Goal: Find specific page/section: Find specific page/section

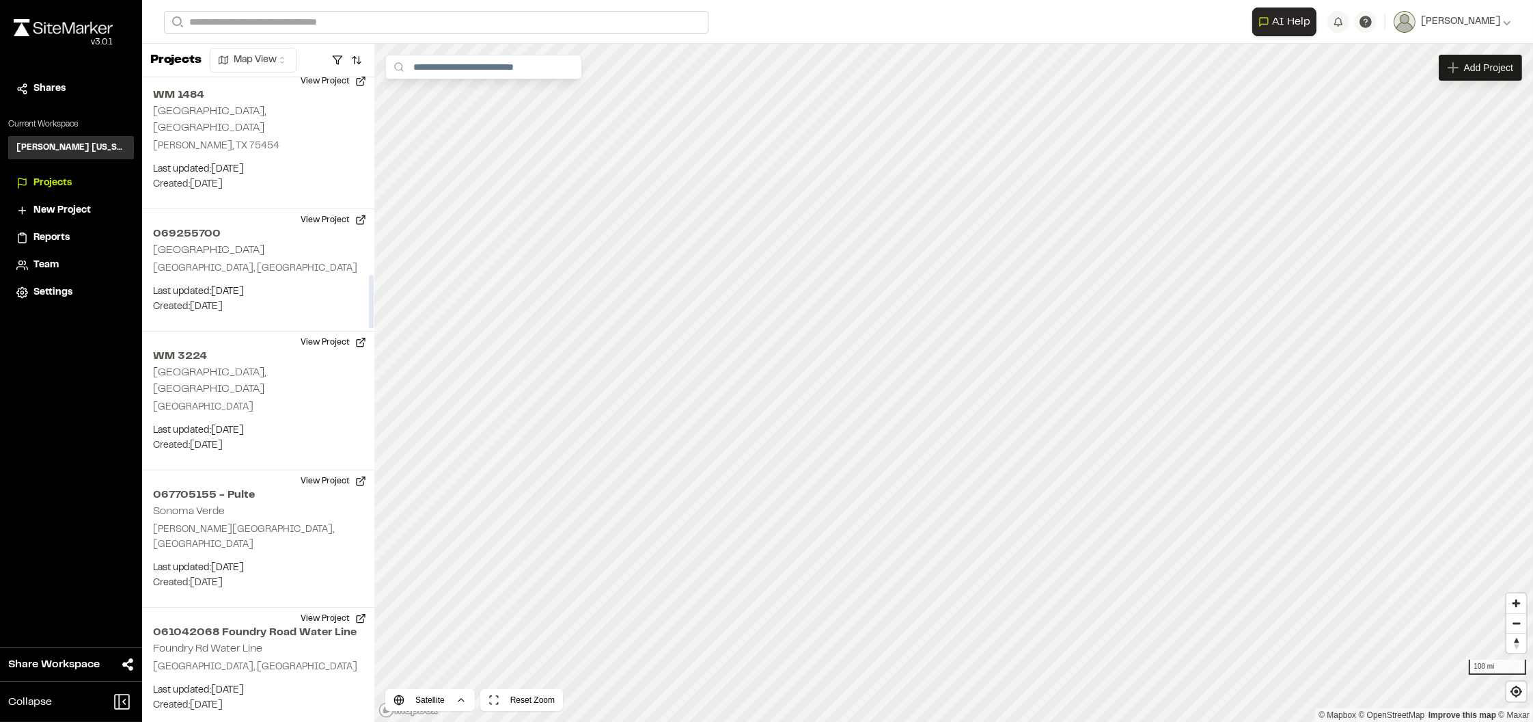
scroll to position [2391, 0]
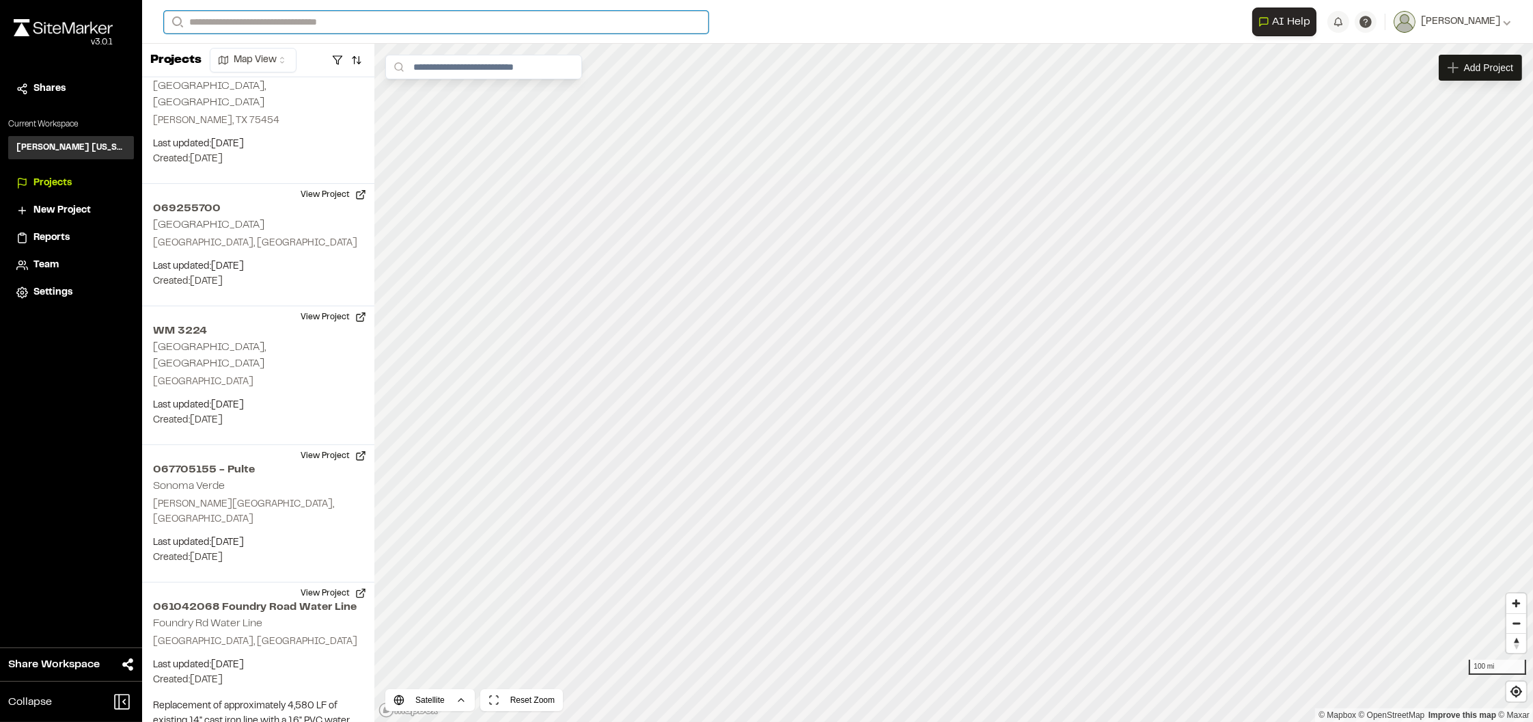
click at [299, 20] on input "Search" at bounding box center [436, 22] width 545 height 23
type input "******"
click at [272, 51] on p "Falcon Project Falcon - WF Campus" at bounding box center [277, 54] width 208 height 16
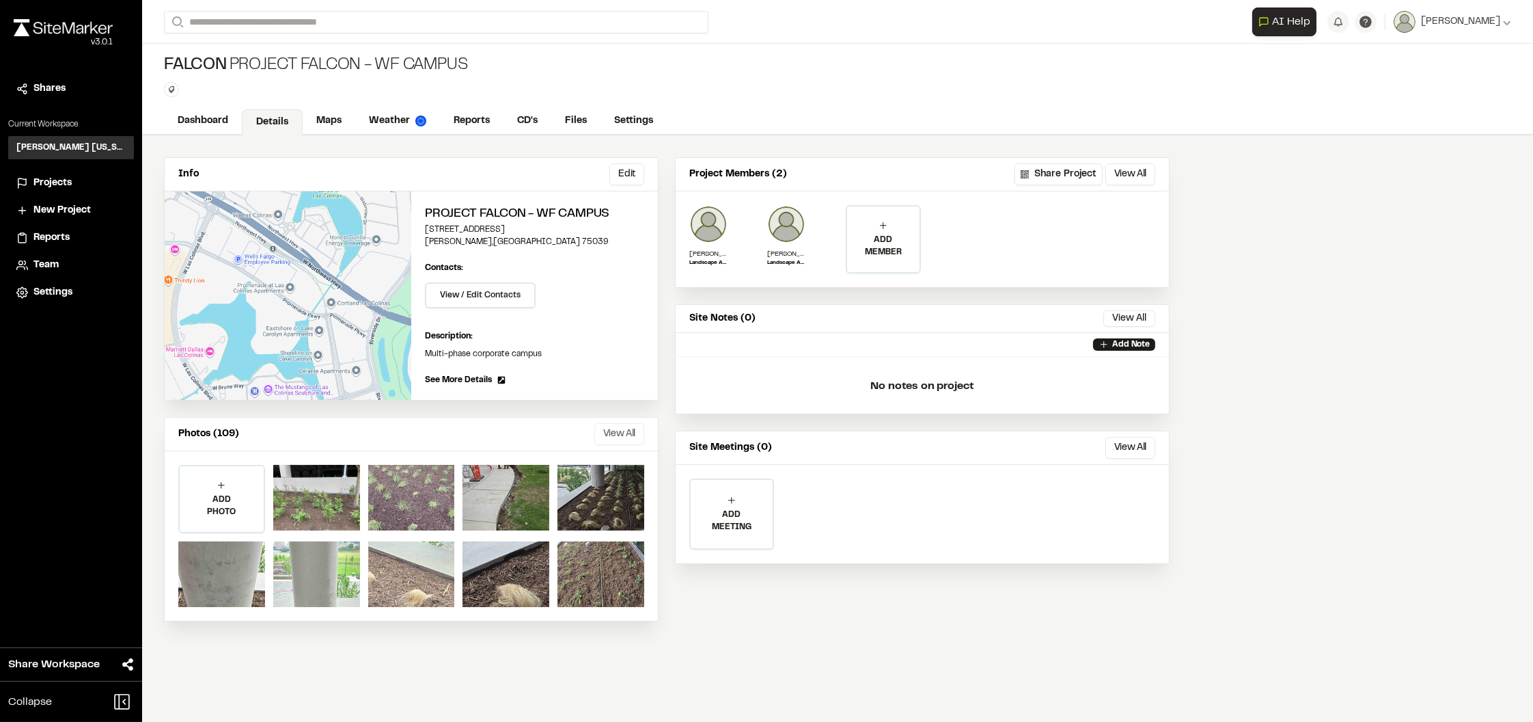
click at [604, 428] on button "View All" at bounding box center [620, 434] width 50 height 22
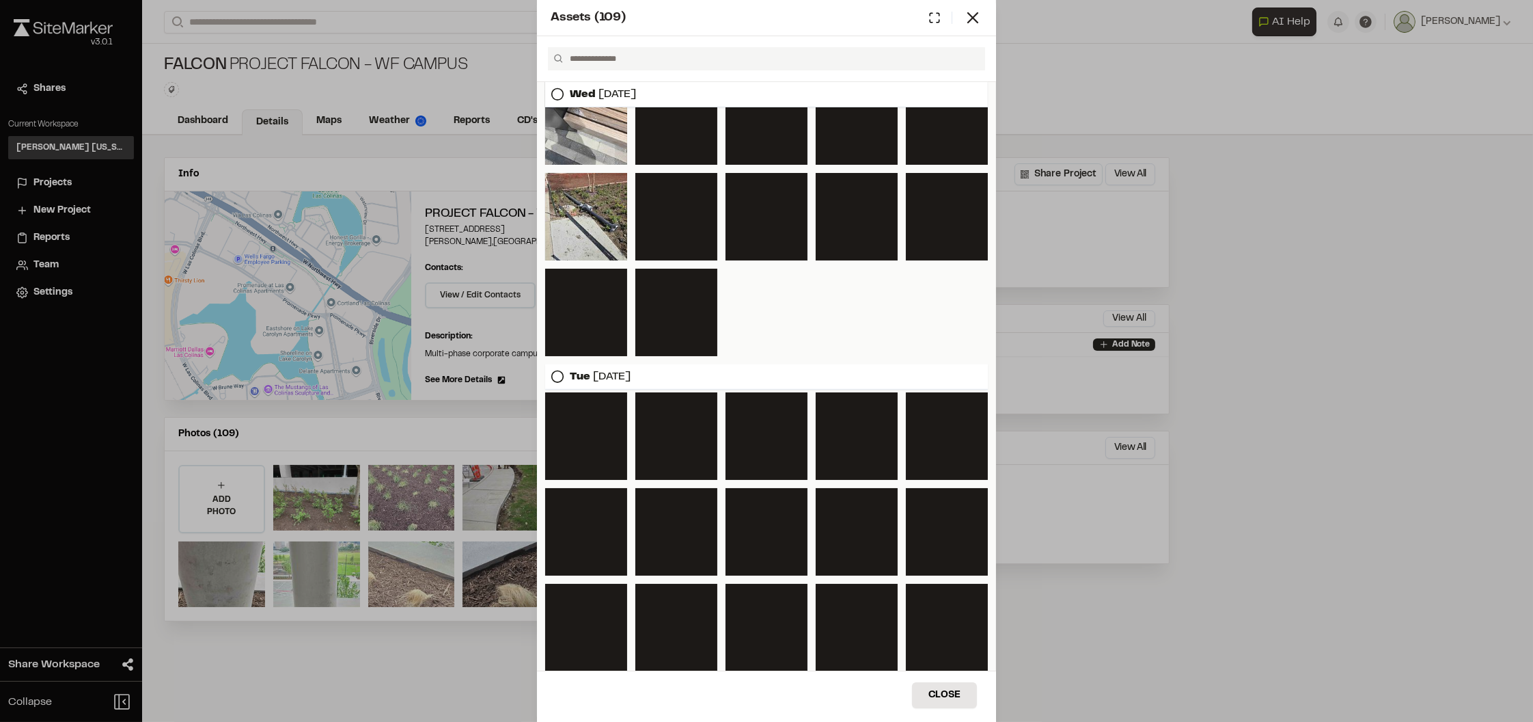
scroll to position [1460, 0]
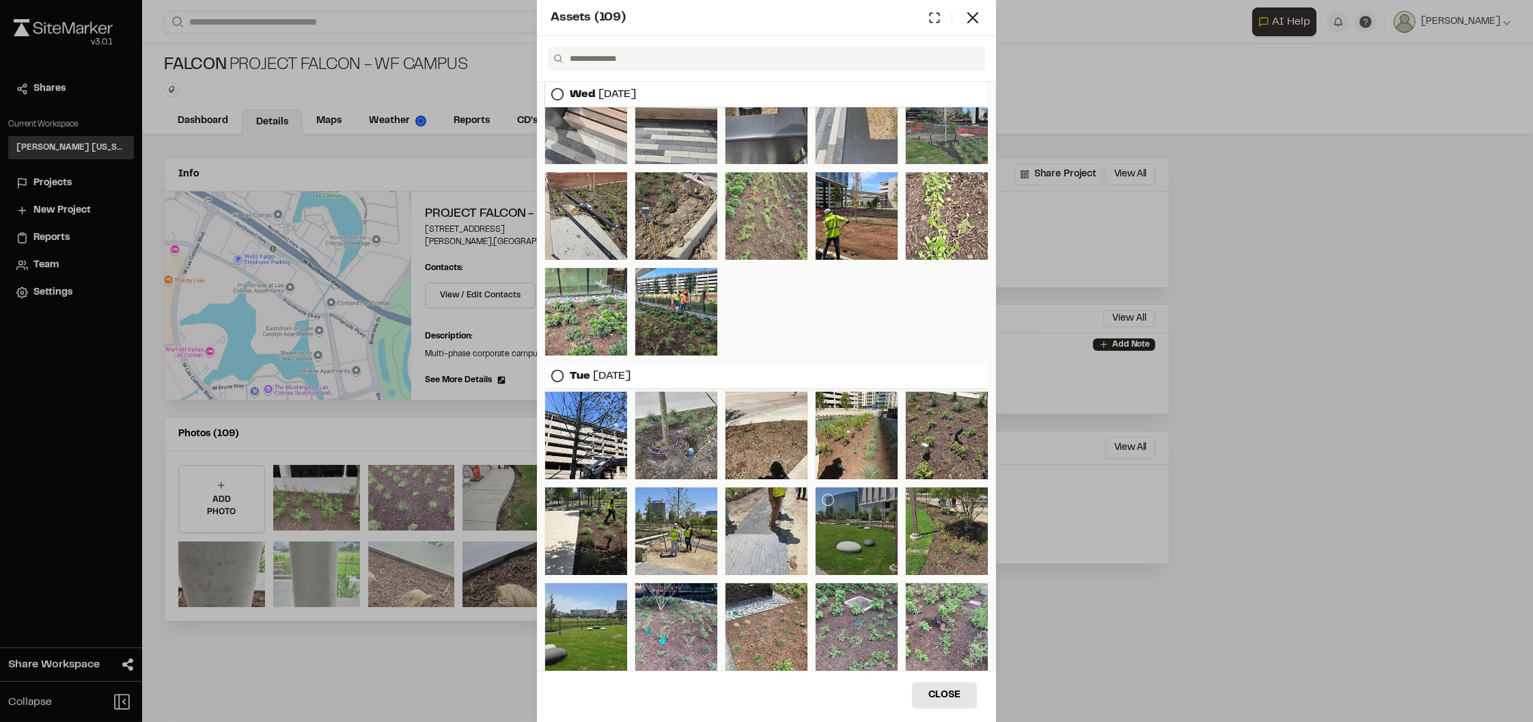
click at [843, 523] on div at bounding box center [857, 530] width 82 height 87
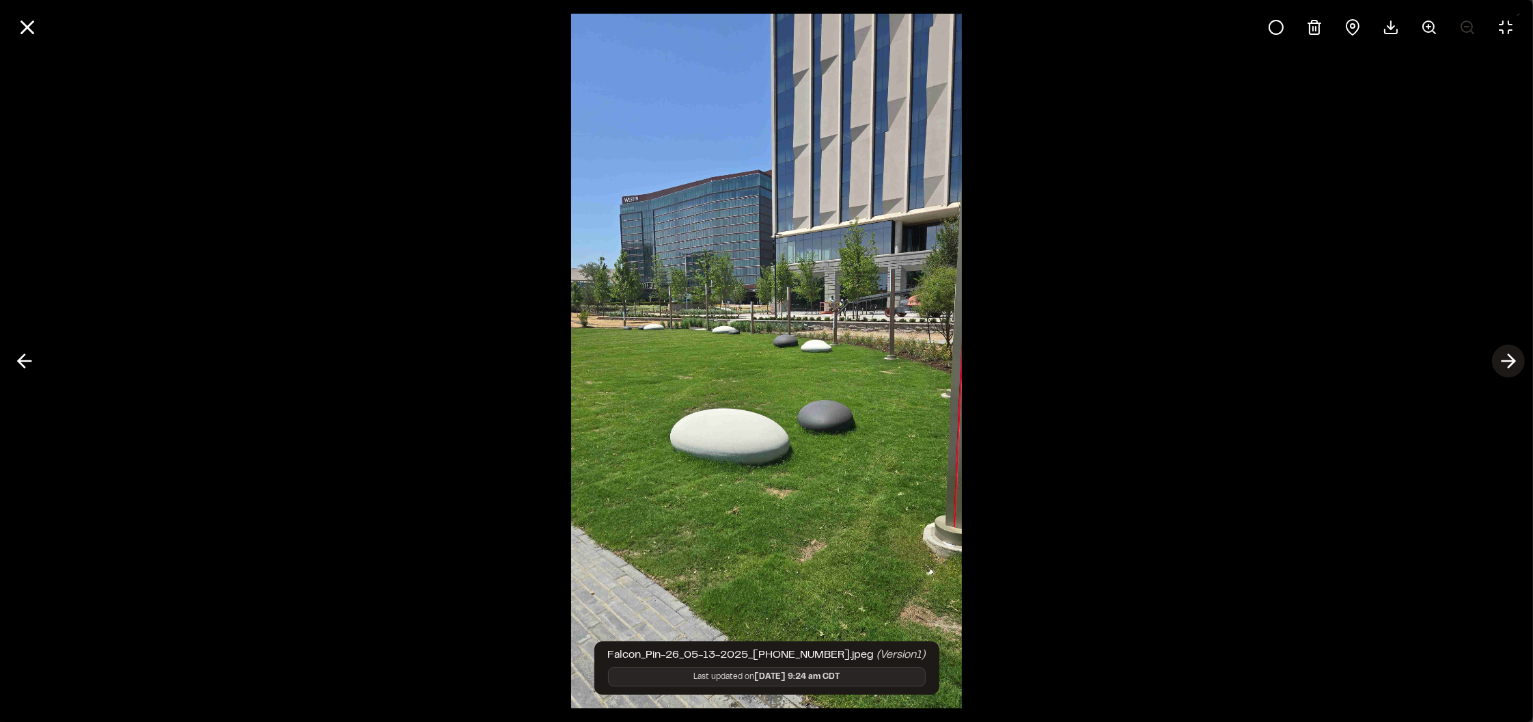
click at [1508, 357] on icon at bounding box center [1509, 360] width 22 height 23
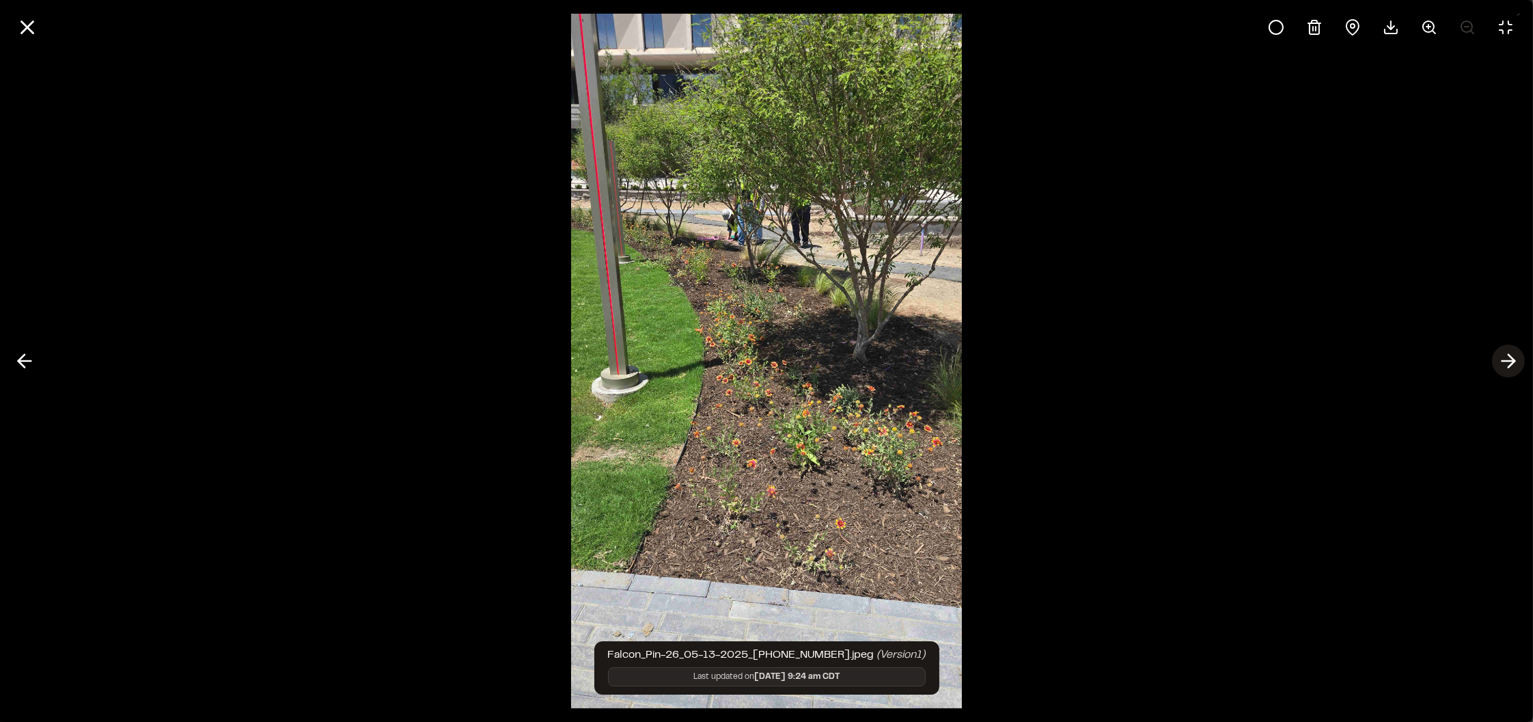
click at [1502, 366] on icon at bounding box center [1509, 360] width 22 height 23
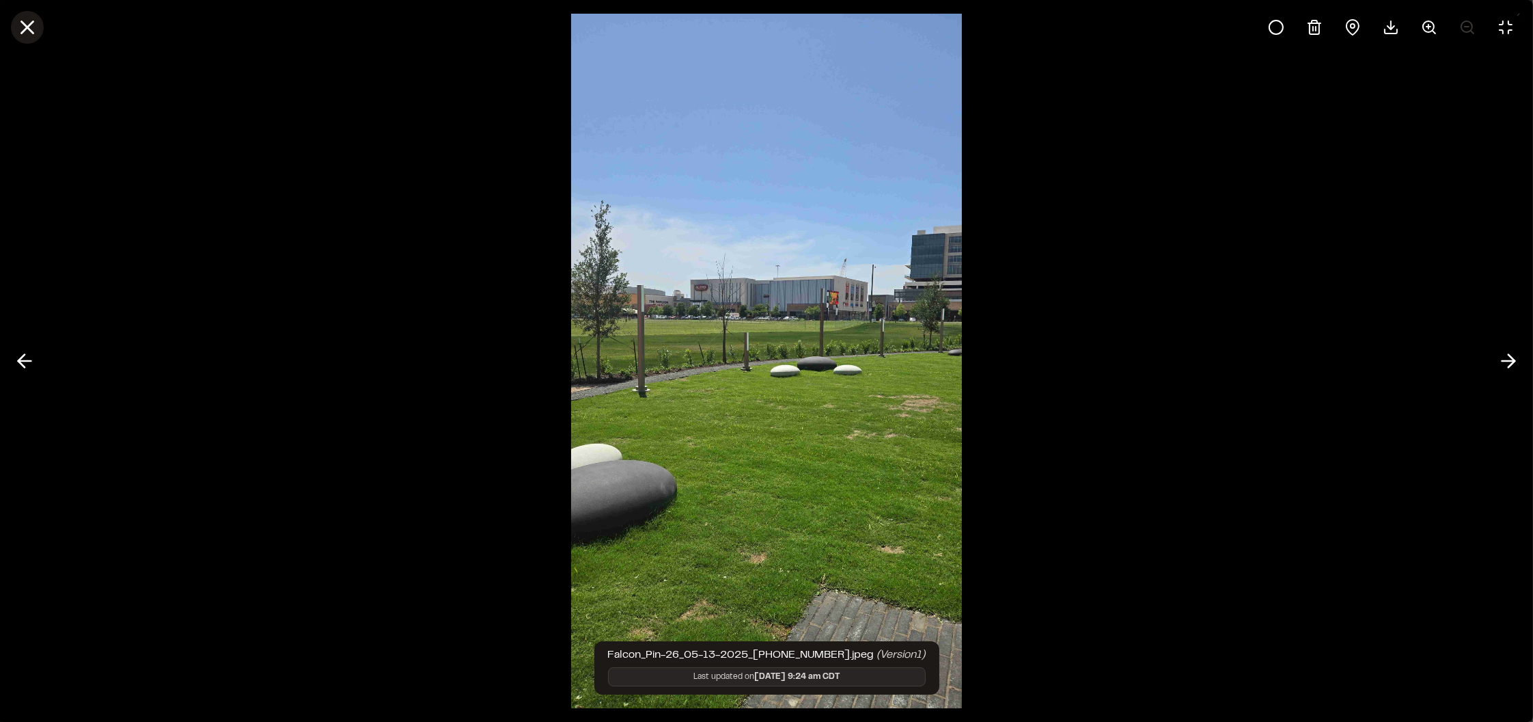
click at [23, 28] on icon at bounding box center [27, 27] width 23 height 23
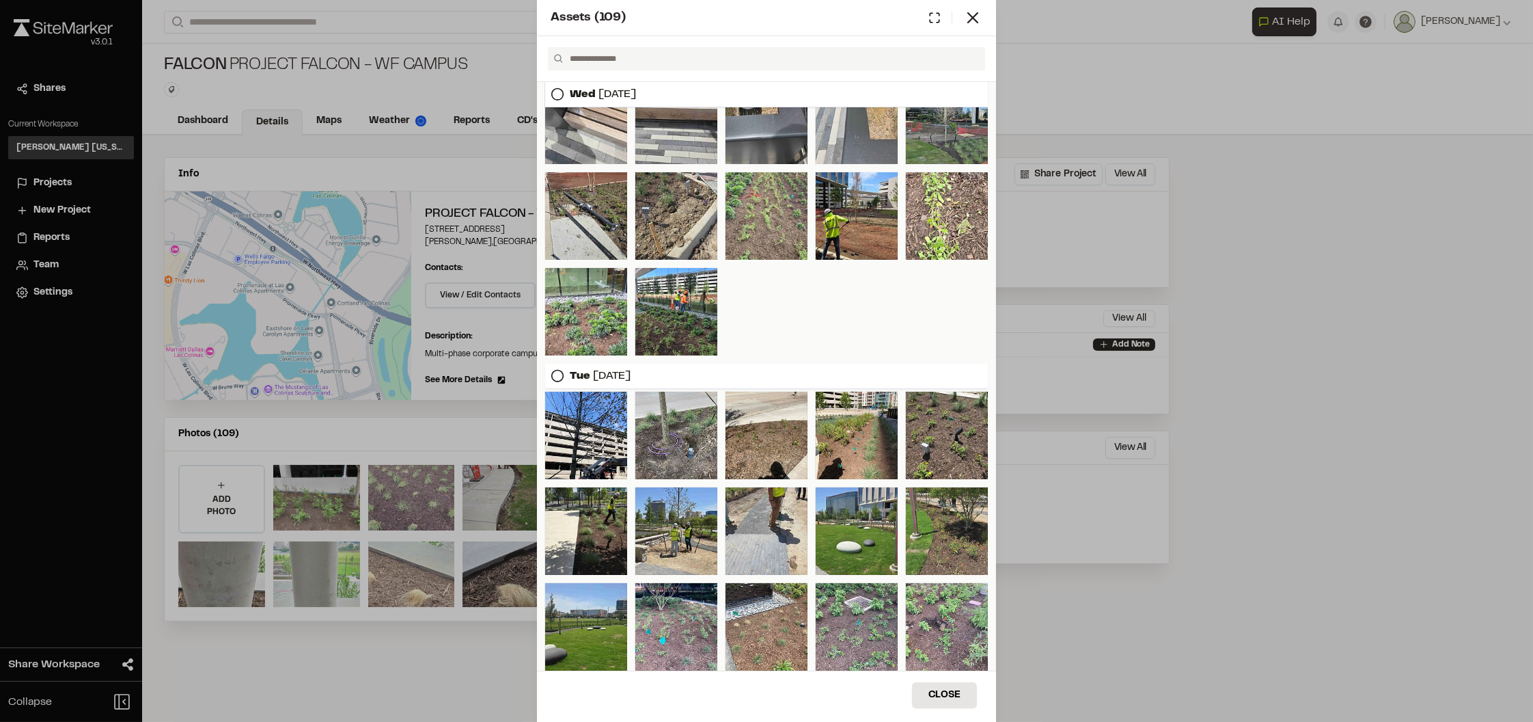
scroll to position [1545, 0]
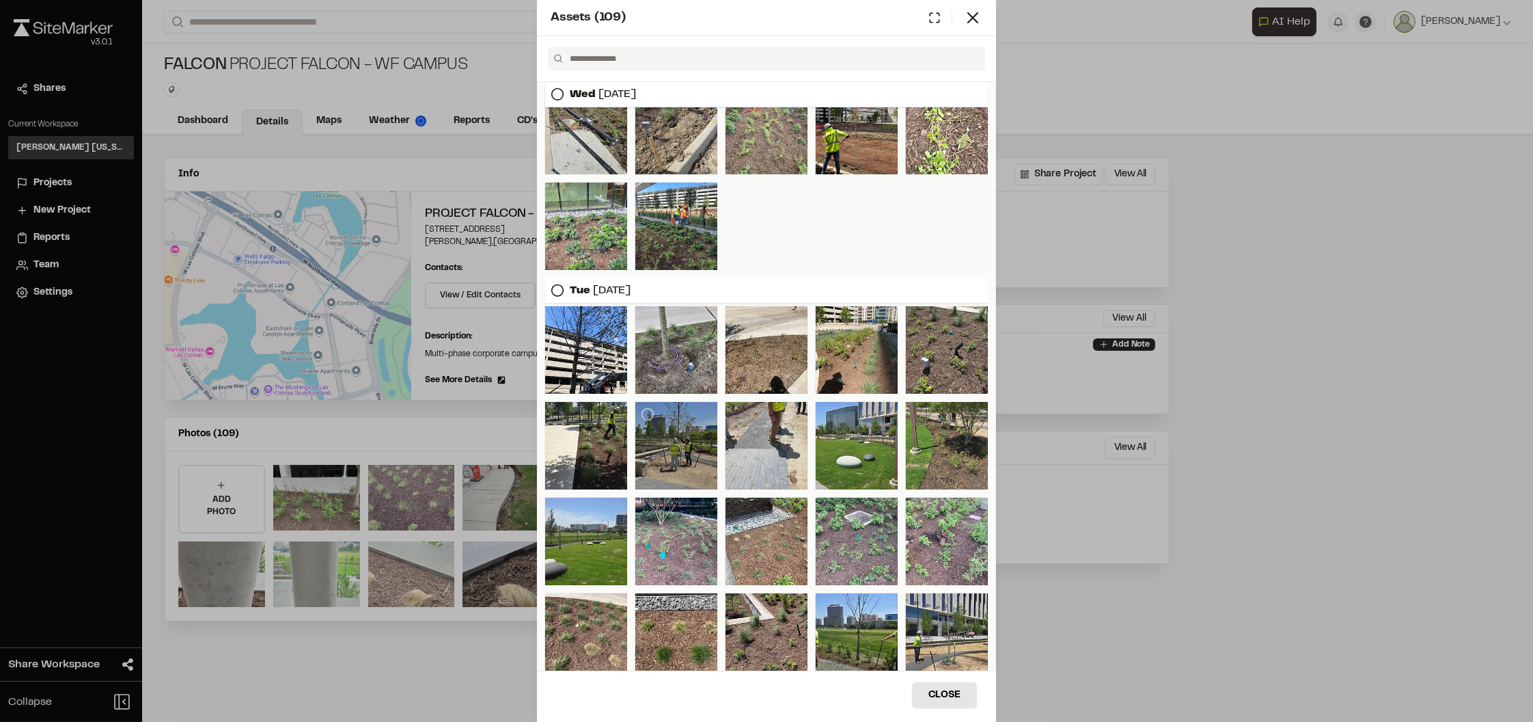
click at [668, 436] on div at bounding box center [677, 445] width 82 height 87
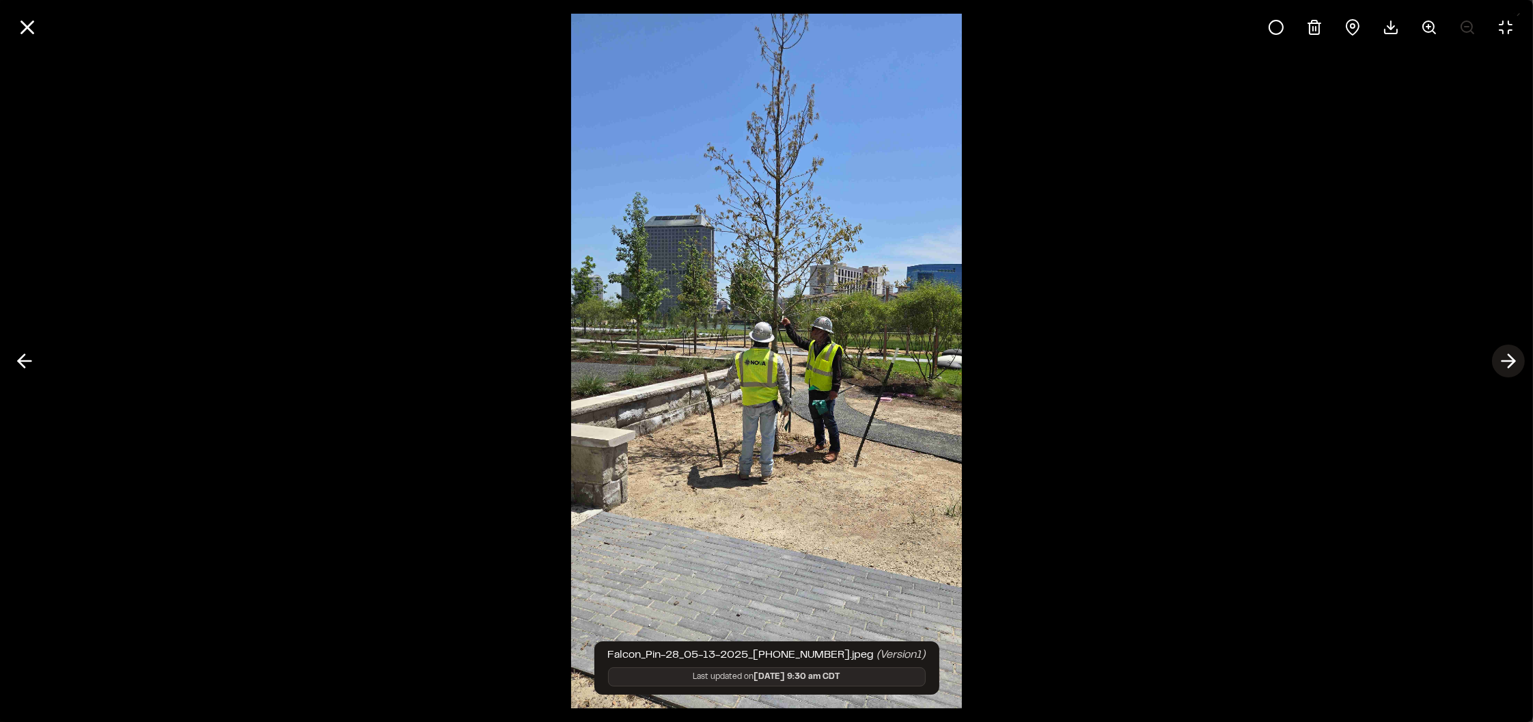
click at [1515, 360] on polyline at bounding box center [1512, 361] width 6 height 13
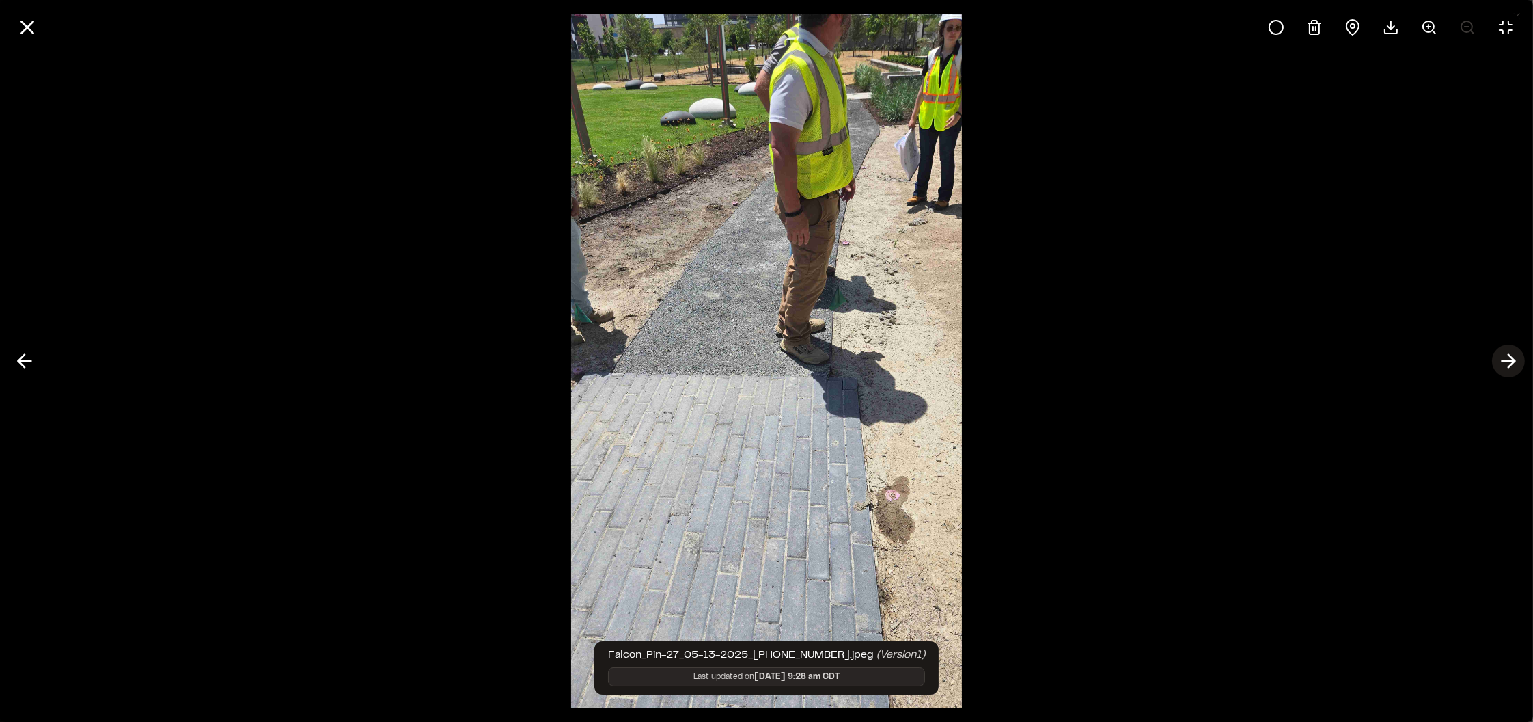
click at [1515, 360] on polyline at bounding box center [1512, 361] width 6 height 13
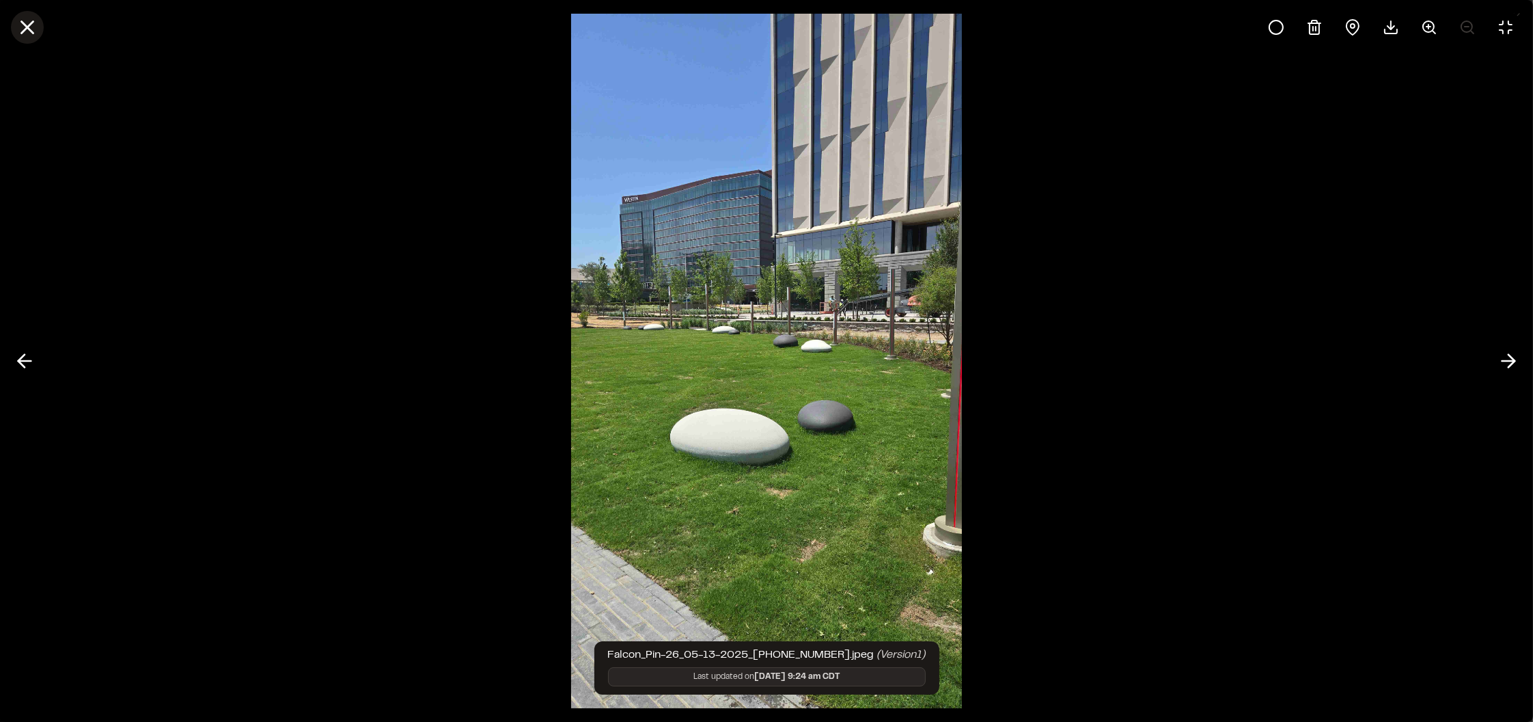
click at [32, 33] on icon at bounding box center [27, 27] width 23 height 23
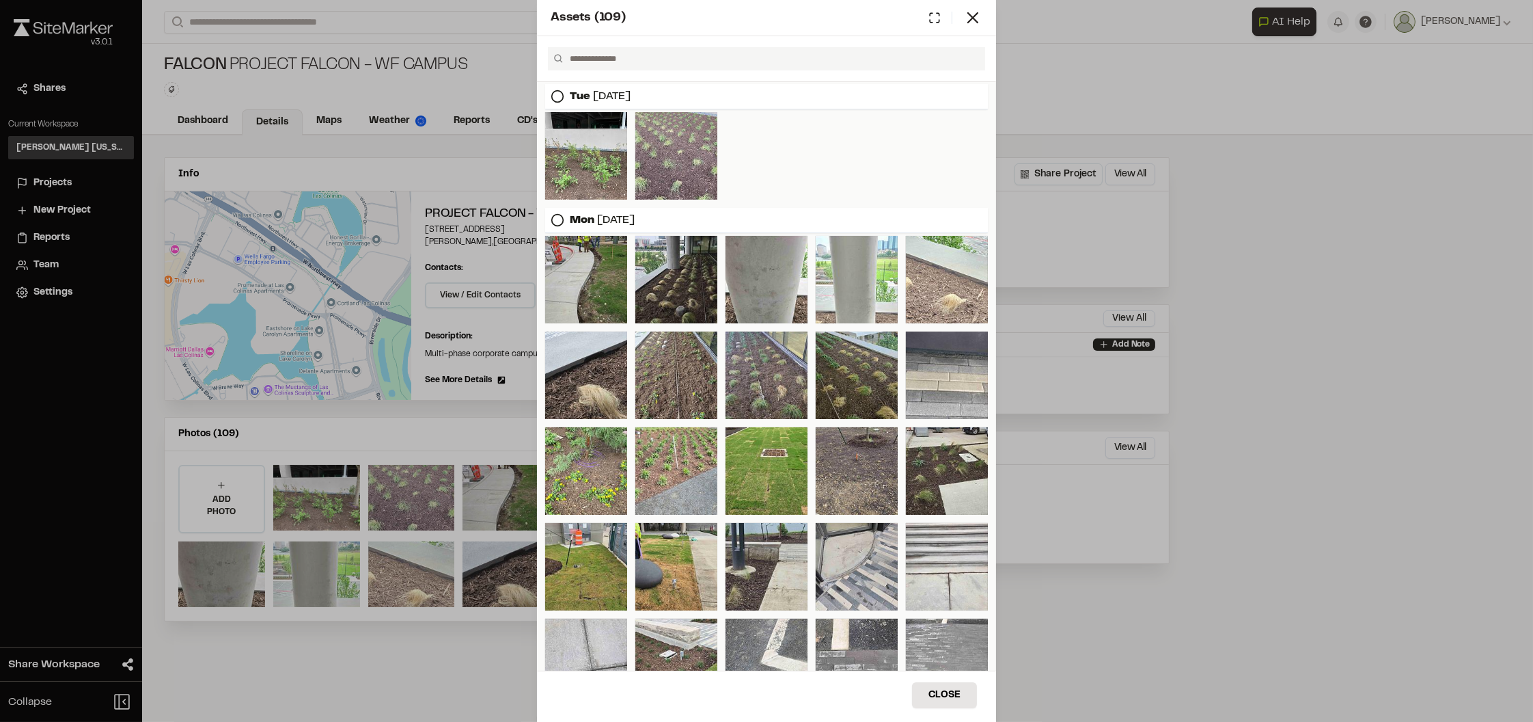
scroll to position [0, 0]
click at [981, 21] on icon at bounding box center [973, 17] width 19 height 19
